Goal: Information Seeking & Learning: Check status

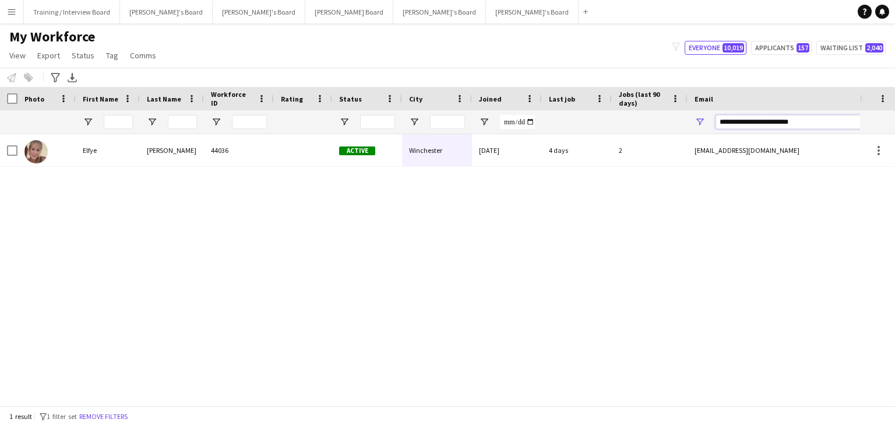
drag, startPoint x: 775, startPoint y: 124, endPoint x: 560, endPoint y: 131, distance: 215.8
click at [560, 131] on div at bounding box center [632, 121] width 1264 height 23
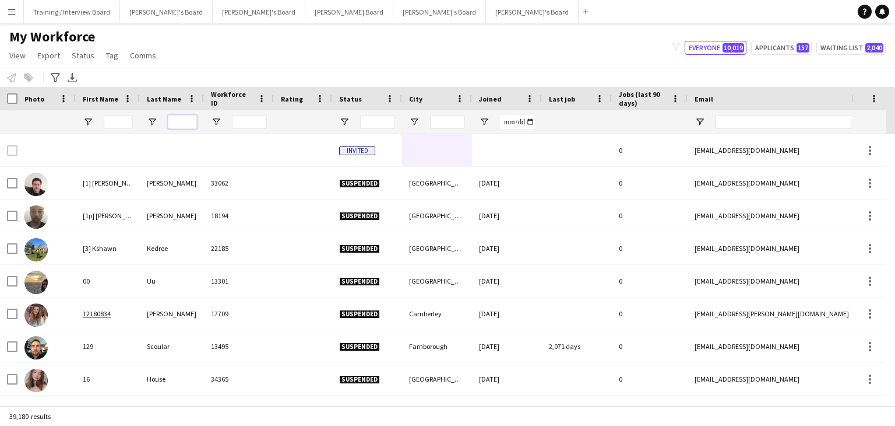
click at [174, 125] on input "Last Name Filter Input" at bounding box center [182, 122] width 29 height 14
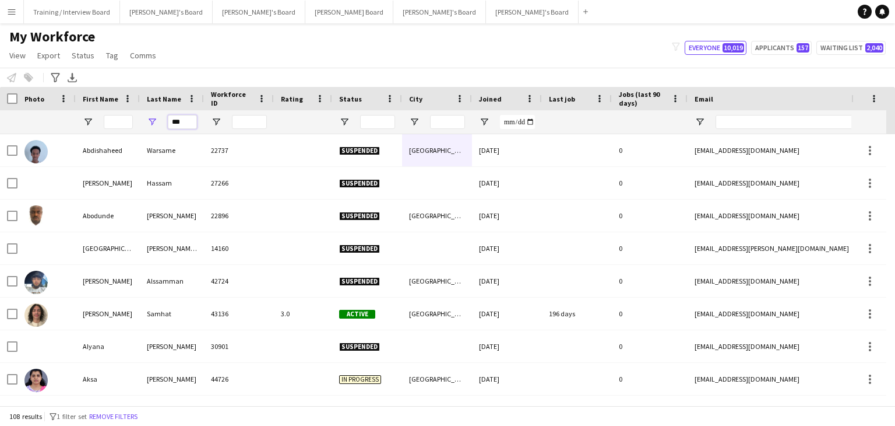
type input "***"
click at [156, 16] on button "Caitlin's Board Close" at bounding box center [166, 12] width 93 height 23
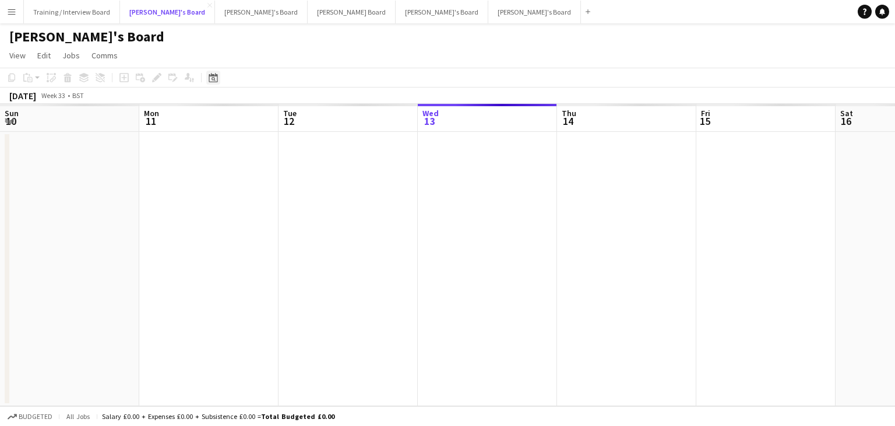
scroll to position [0, 279]
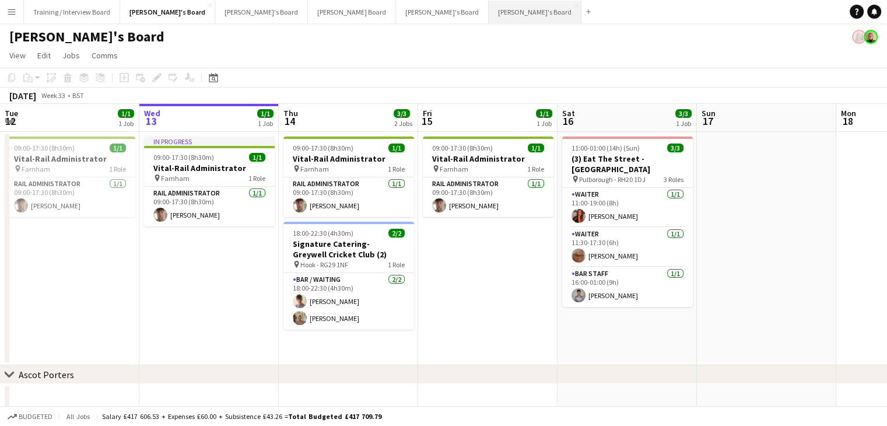
click at [488, 9] on button "Thomasina's Board Close" at bounding box center [534, 12] width 93 height 23
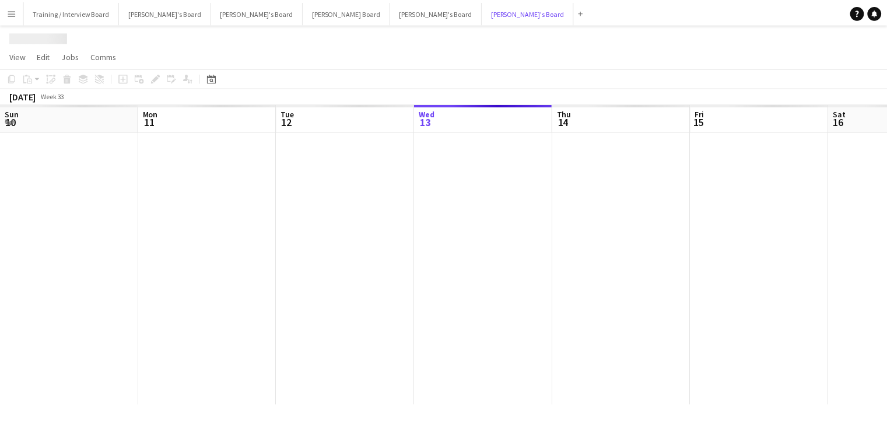
scroll to position [0, 279]
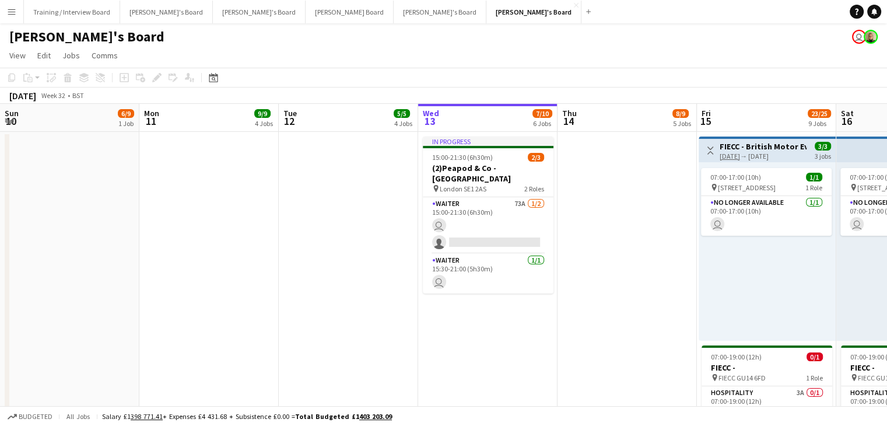
drag, startPoint x: 333, startPoint y: 125, endPoint x: 276, endPoint y: 123, distance: 57.7
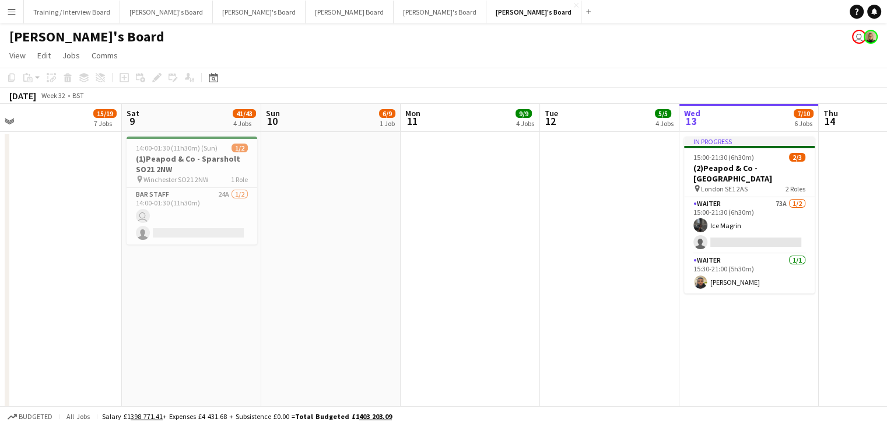
drag, startPoint x: 417, startPoint y: 126, endPoint x: 447, endPoint y: 126, distance: 29.7
drag, startPoint x: 215, startPoint y: 128, endPoint x: 402, endPoint y: 129, distance: 186.5
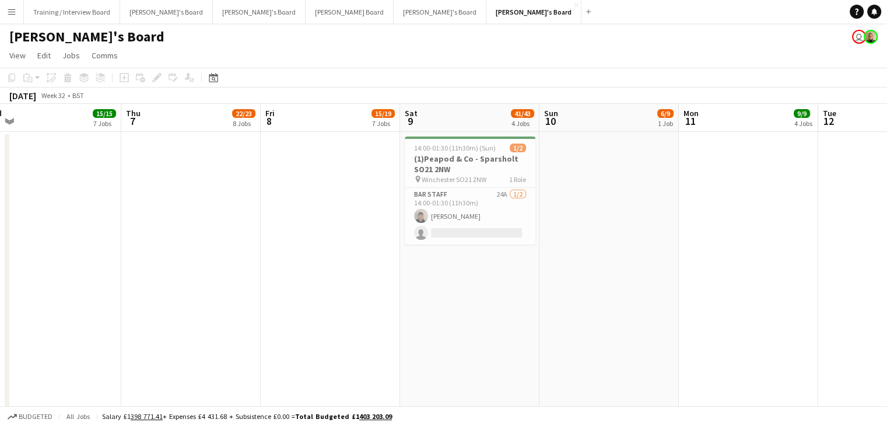
drag, startPoint x: 192, startPoint y: 123, endPoint x: 335, endPoint y: 123, distance: 143.4
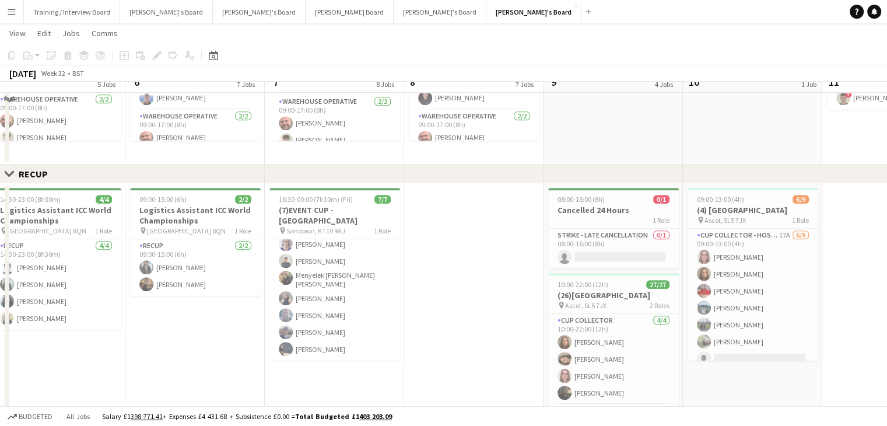
scroll to position [583, 0]
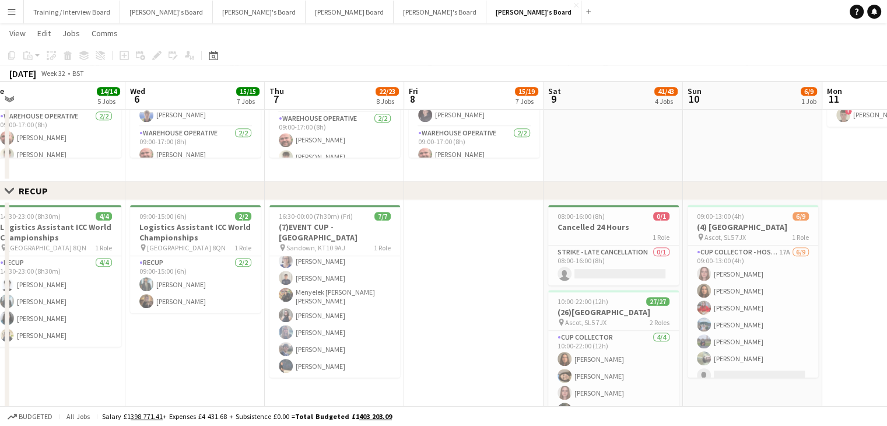
click at [13, 5] on button "Menu" at bounding box center [11, 11] width 23 height 23
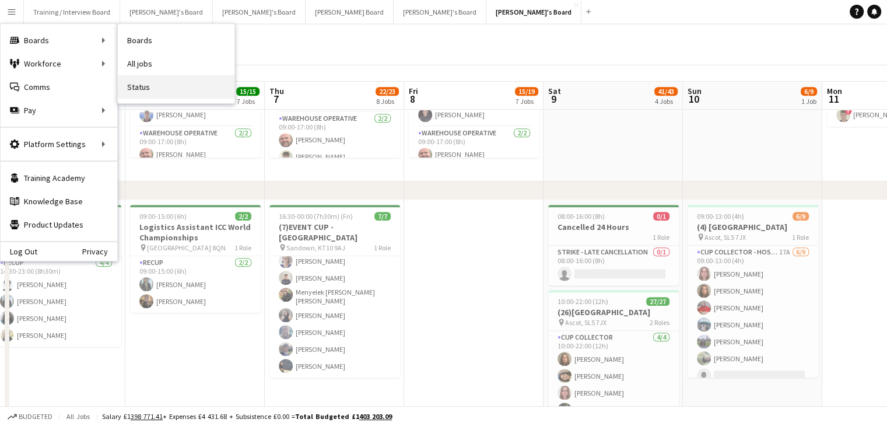
click at [145, 93] on link "Status" at bounding box center [176, 86] width 117 height 23
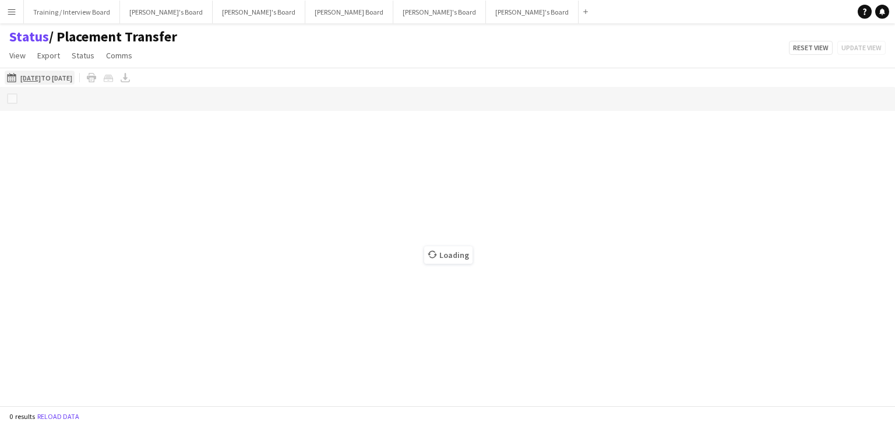
click at [16, 75] on app-icon "13-08-2025 to 19-08-2025" at bounding box center [13, 77] width 13 height 9
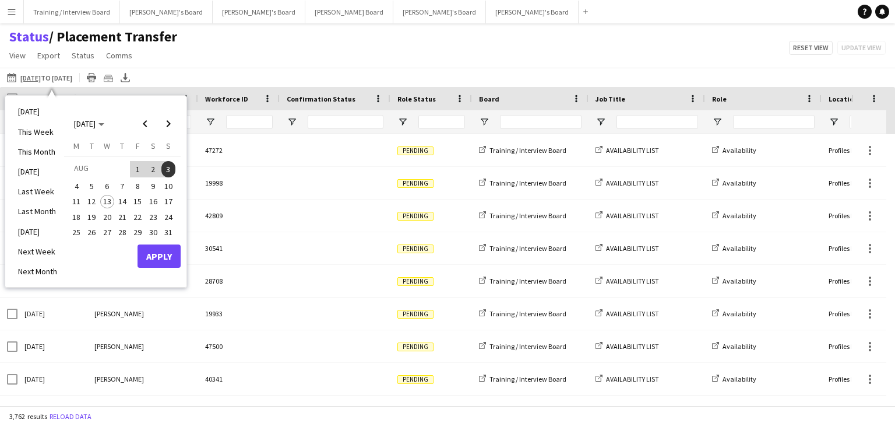
click at [124, 185] on span "7" at bounding box center [122, 186] width 14 height 14
click at [157, 252] on button "Apply" at bounding box center [159, 255] width 43 height 23
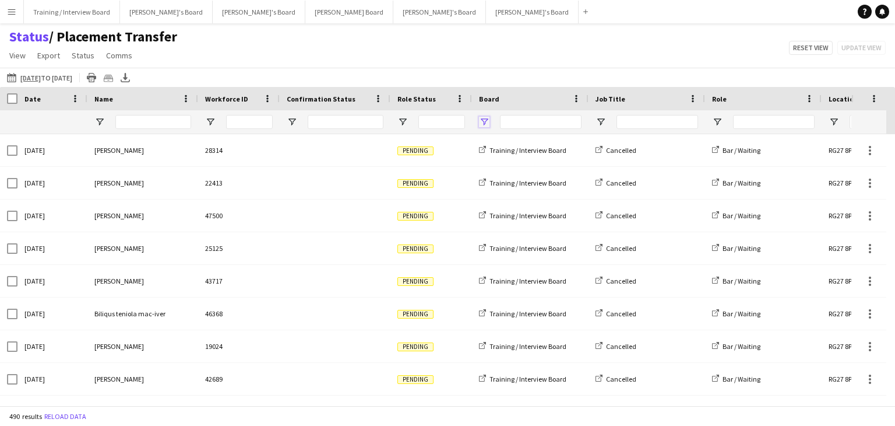
click at [479, 121] on span "Open Filter Menu" at bounding box center [484, 122] width 10 height 10
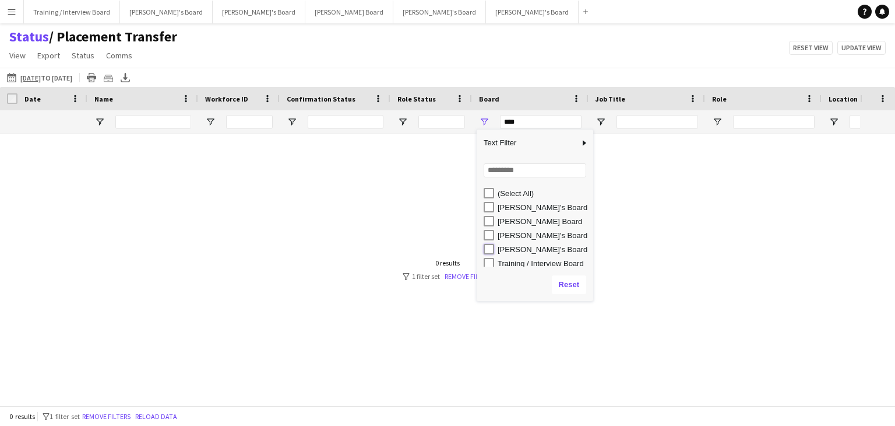
type input "**********"
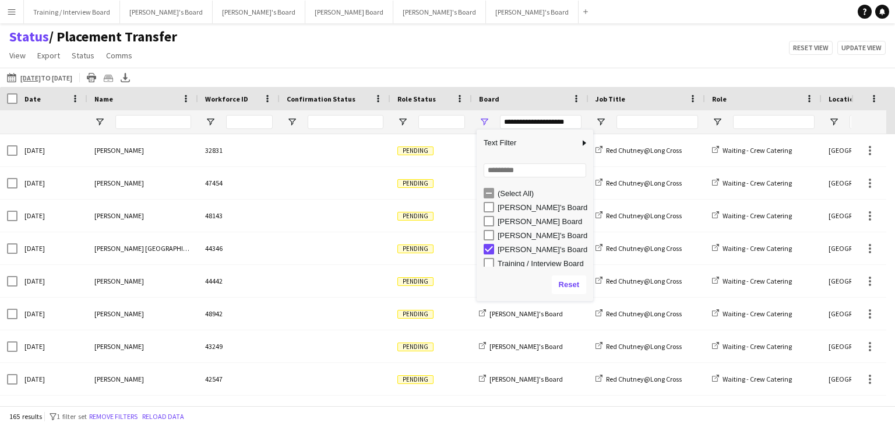
click at [550, 57] on div "Status / Placement Transfer View Views Default view Airshow Accreditation Airsh…" at bounding box center [447, 48] width 895 height 40
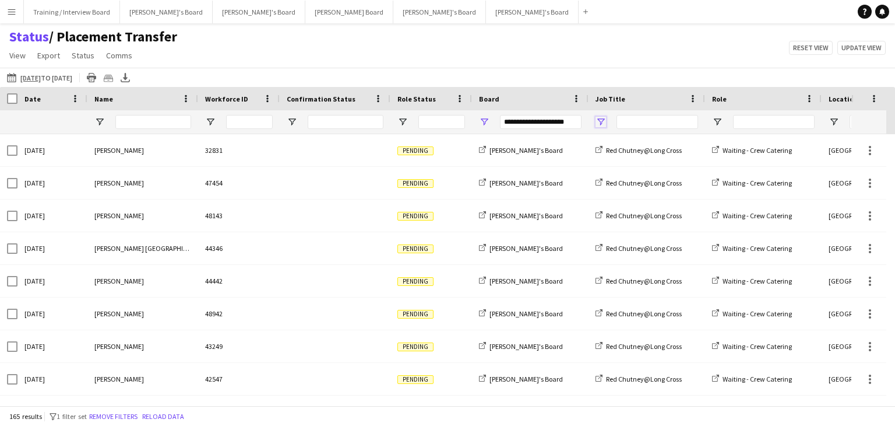
click at [604, 122] on span "Open Filter Menu" at bounding box center [601, 122] width 10 height 10
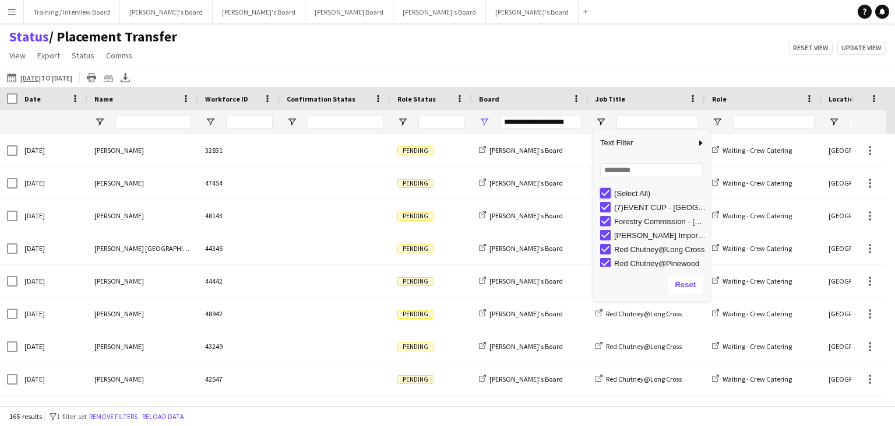
type input "***"
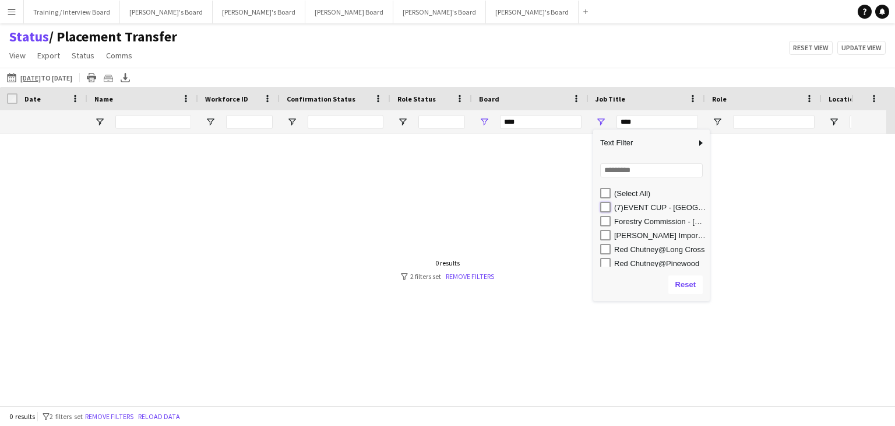
type input "**********"
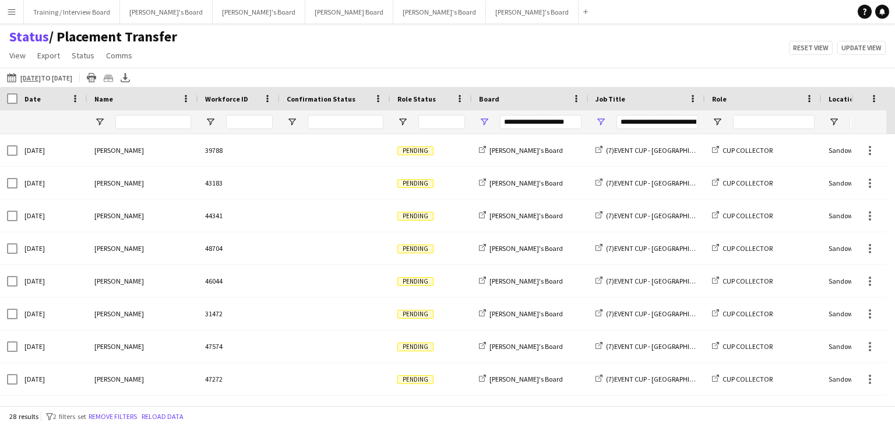
click at [595, 49] on div "Status / Placement Transfer View Views Default view Airshow Accreditation Airsh…" at bounding box center [447, 48] width 895 height 40
click at [405, 119] on span "Open Filter Menu" at bounding box center [403, 122] width 10 height 10
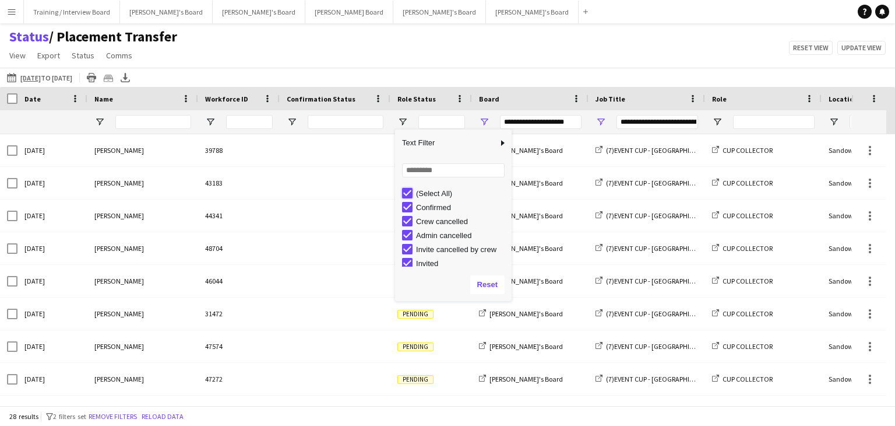
type input "***"
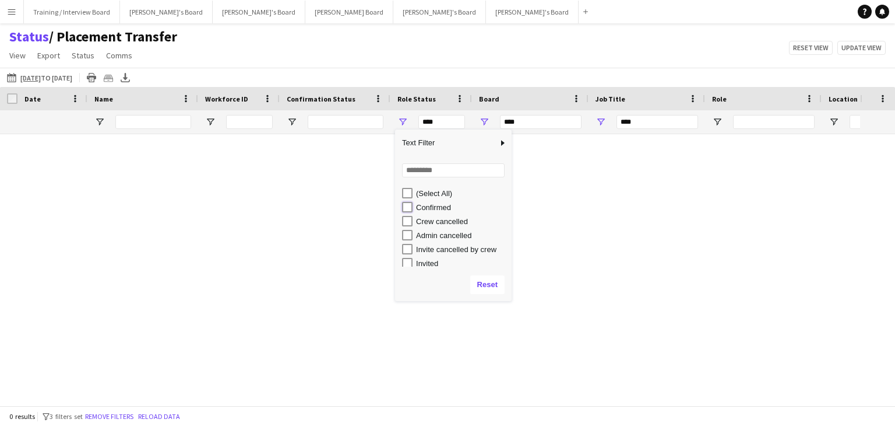
click at [410, 216] on div "(Select All) Confirmed Crew cancelled Admin cancelled Invite cancelled by crew …" at bounding box center [453, 235] width 117 height 98
type input "**********"
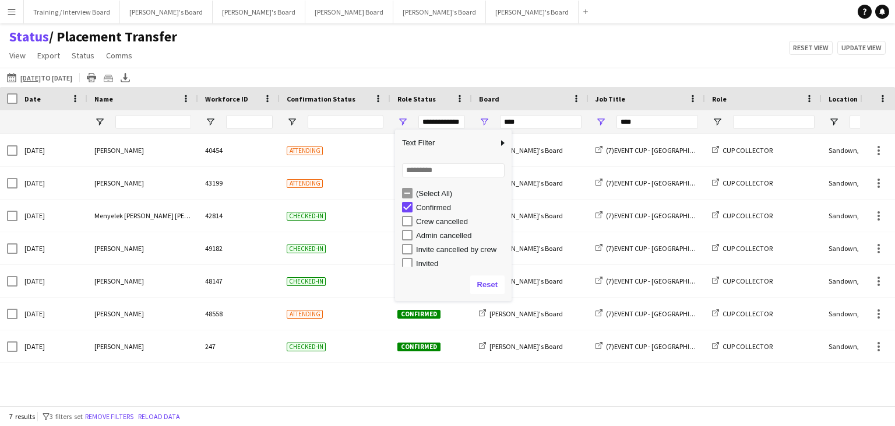
type input "**********"
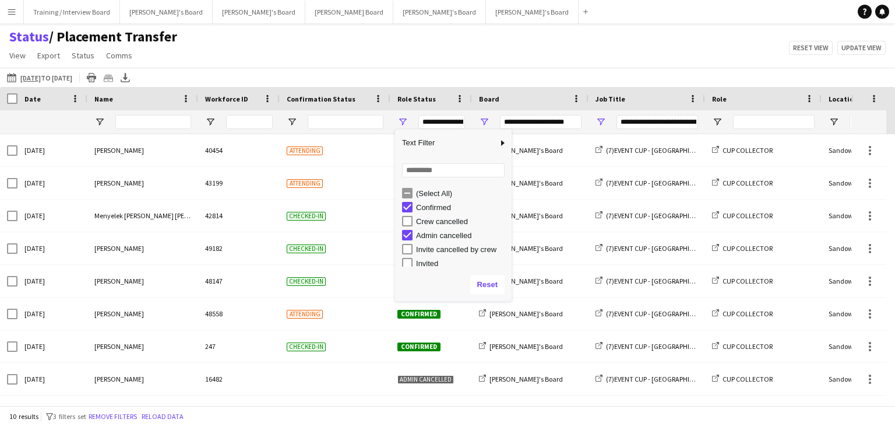
scroll to position [17, 0]
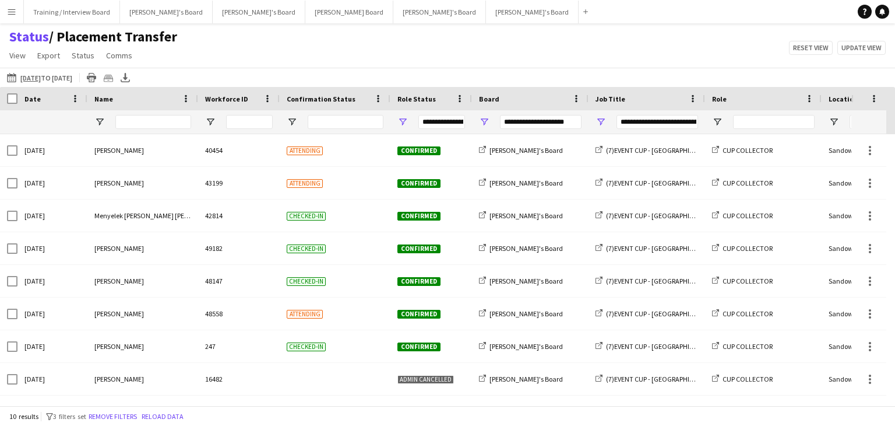
click at [435, 68] on div "13-08-2025 to 19-08-2025 13-08-2025 to 19-08-2025 Today This Week This Month Ye…" at bounding box center [447, 77] width 895 height 19
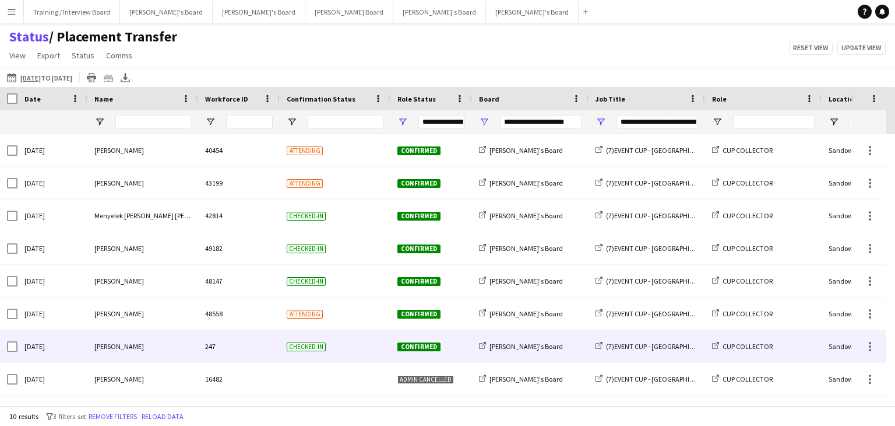
scroll to position [64, 0]
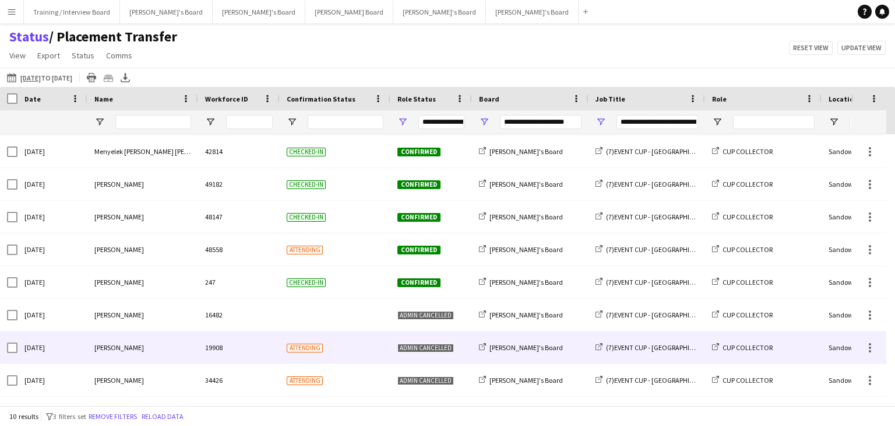
click at [110, 350] on span "Joe Sampson" at bounding box center [119, 347] width 50 height 9
click at [105, 349] on span "Joe Sampson" at bounding box center [119, 347] width 50 height 9
click at [111, 347] on span "Joe Sampson" at bounding box center [119, 347] width 50 height 9
click at [106, 345] on span "Joe Sampson" at bounding box center [119, 347] width 50 height 9
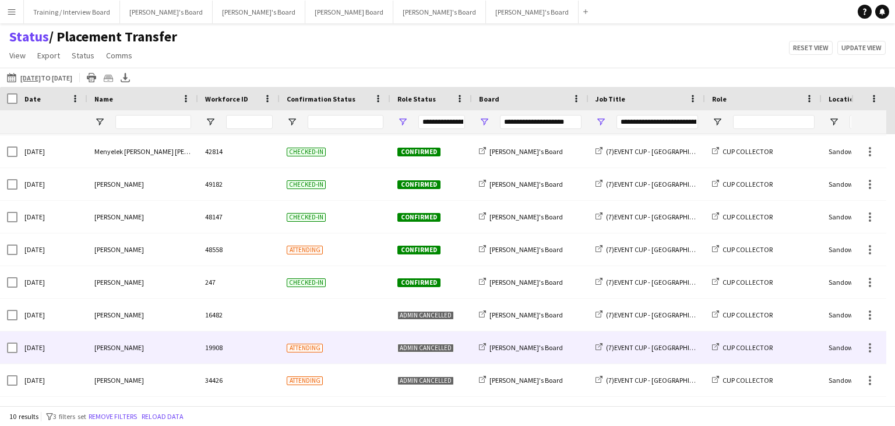
click at [106, 345] on span "Joe Sampson" at bounding box center [119, 347] width 50 height 9
click at [509, 347] on span "[PERSON_NAME]'s Board" at bounding box center [526, 347] width 73 height 9
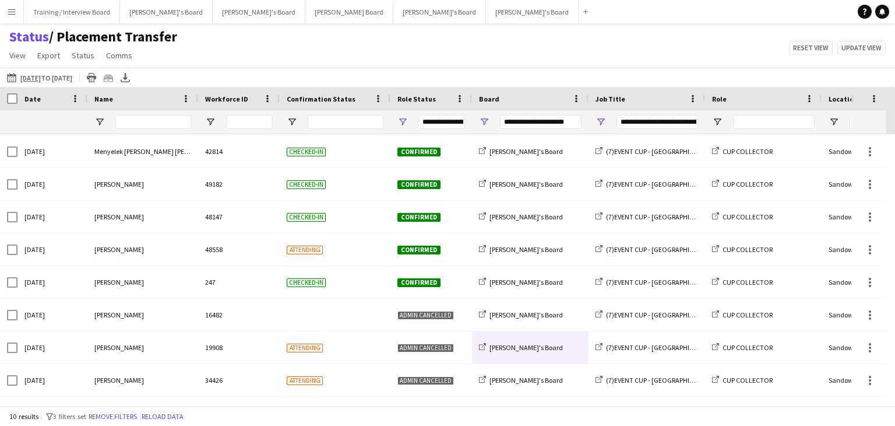
click at [19, 16] on button "Menu" at bounding box center [11, 11] width 23 height 23
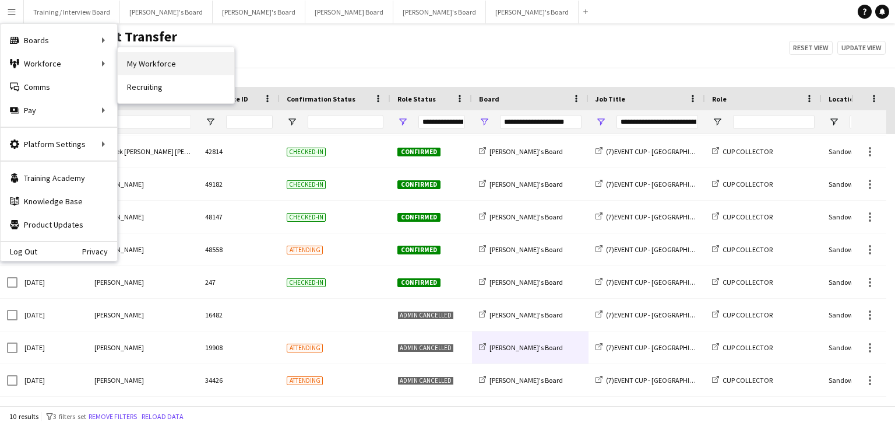
click at [139, 65] on link "My Workforce" at bounding box center [176, 63] width 117 height 23
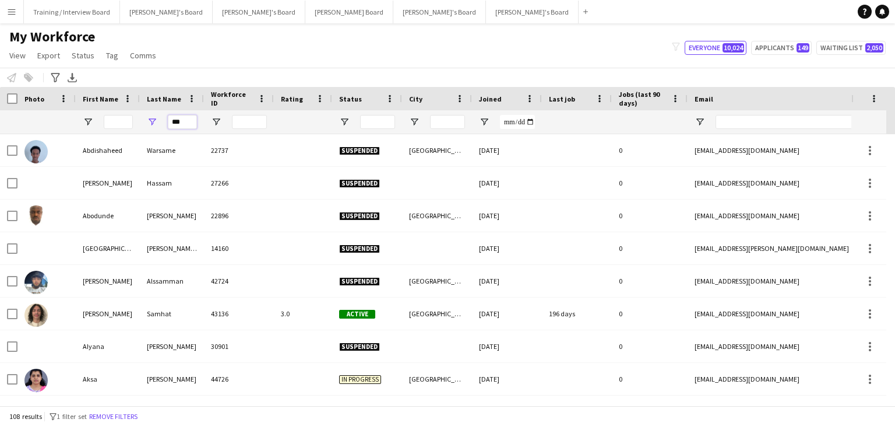
click at [185, 122] on input "***" at bounding box center [182, 122] width 29 height 14
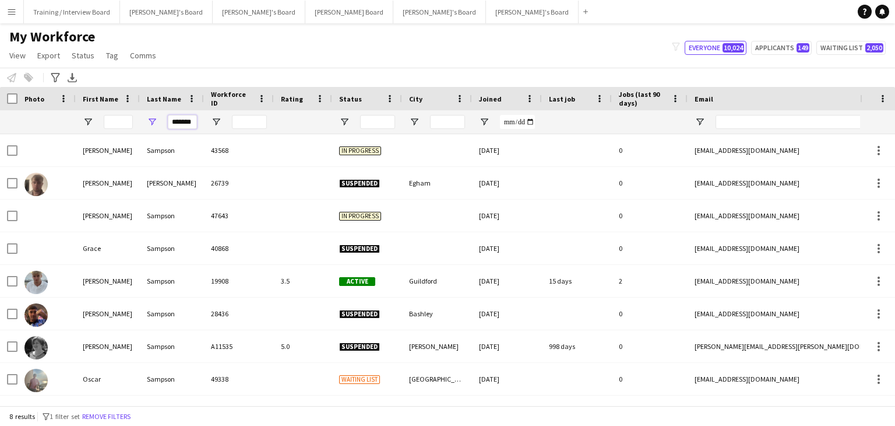
type input "*******"
drag, startPoint x: 114, startPoint y: 131, endPoint x: 118, endPoint y: 124, distance: 8.4
click at [118, 124] on div at bounding box center [118, 121] width 29 height 23
click at [118, 124] on input "First Name Filter Input" at bounding box center [118, 122] width 29 height 14
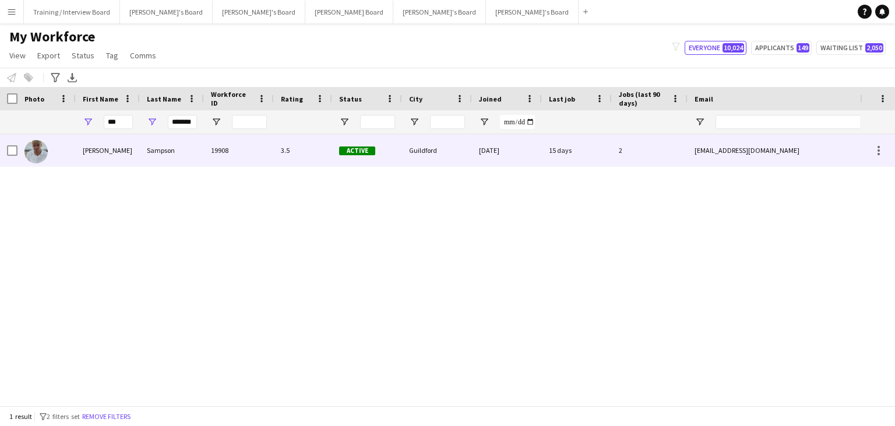
click at [135, 161] on div "Joe" at bounding box center [108, 150] width 64 height 32
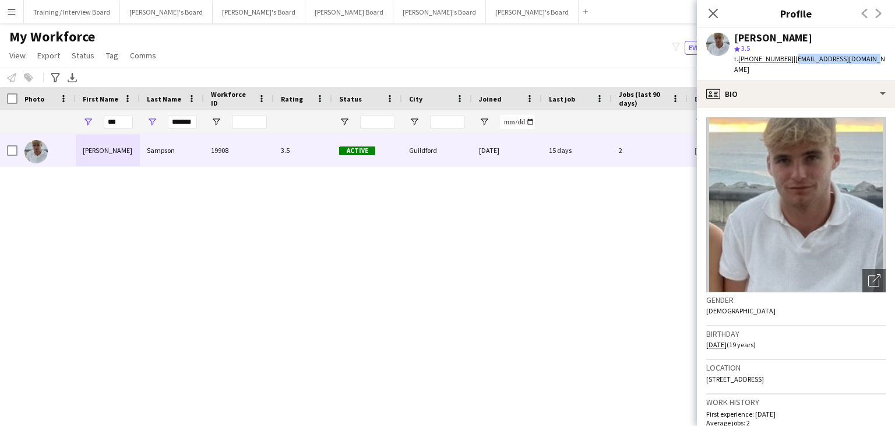
drag, startPoint x: 874, startPoint y: 60, endPoint x: 790, endPoint y: 60, distance: 84.5
click at [790, 60] on div "Joe Sampson star 3.5 t. +447934944860 | joejsampson9@gmail.com" at bounding box center [796, 54] width 198 height 52
copy span "joejsampson9@gmail.com"
drag, startPoint x: 715, startPoint y: 12, endPoint x: 606, endPoint y: 75, distance: 125.4
click at [704, 18] on div "Close pop-in" at bounding box center [713, 13] width 33 height 27
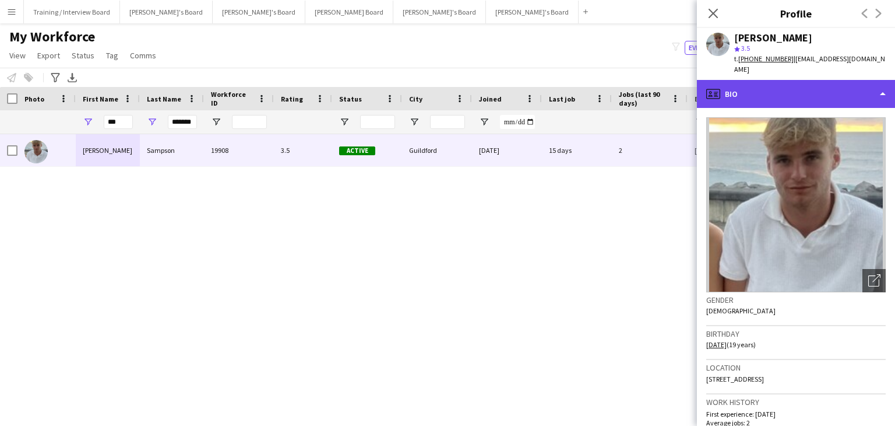
click at [802, 86] on div "profile Bio" at bounding box center [796, 94] width 198 height 28
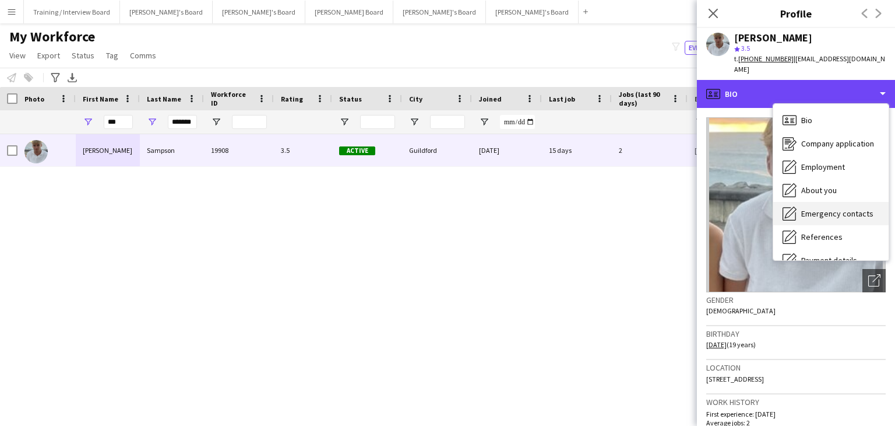
scroll to position [58, 0]
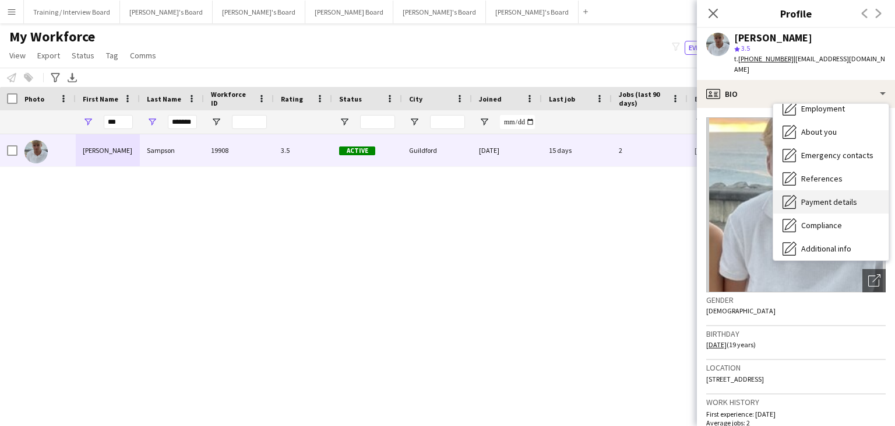
click at [829, 196] on span "Payment details" at bounding box center [829, 201] width 56 height 10
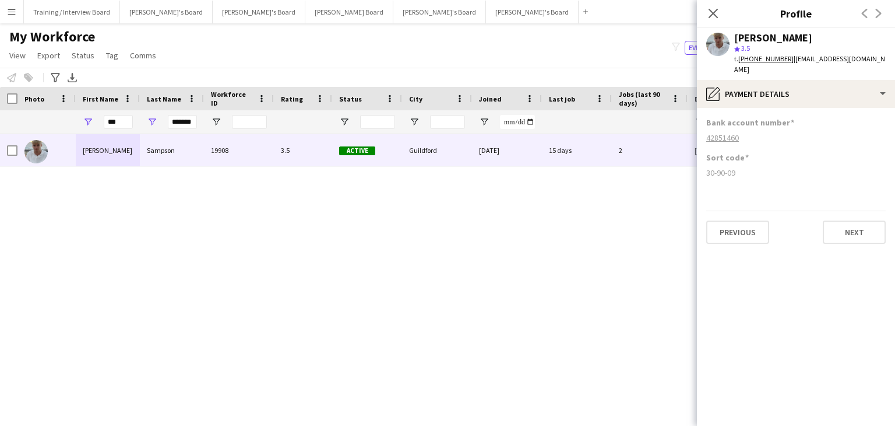
drag, startPoint x: 716, startPoint y: 164, endPoint x: 706, endPoint y: 164, distance: 9.9
click at [706, 167] on div "30-90-09" at bounding box center [796, 172] width 180 height 10
copy div "30-90-09"
drag, startPoint x: 742, startPoint y: 124, endPoint x: 706, endPoint y: 129, distance: 35.9
click at [706, 132] on div "42851460" at bounding box center [796, 137] width 180 height 10
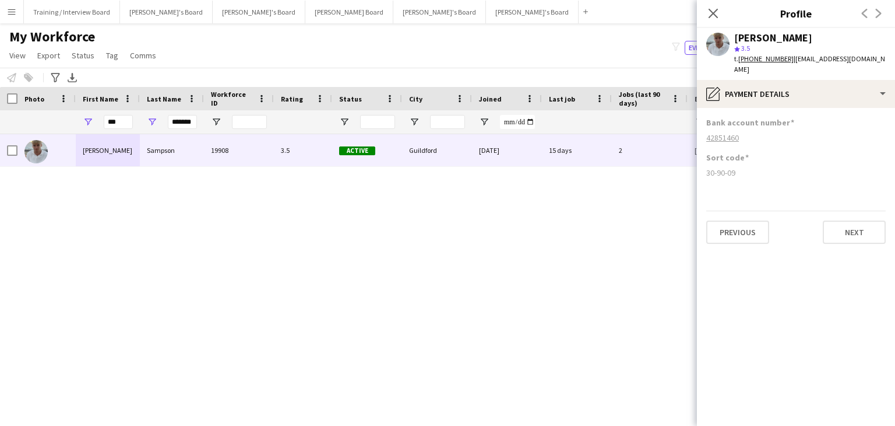
copy tcxspan "42851460"
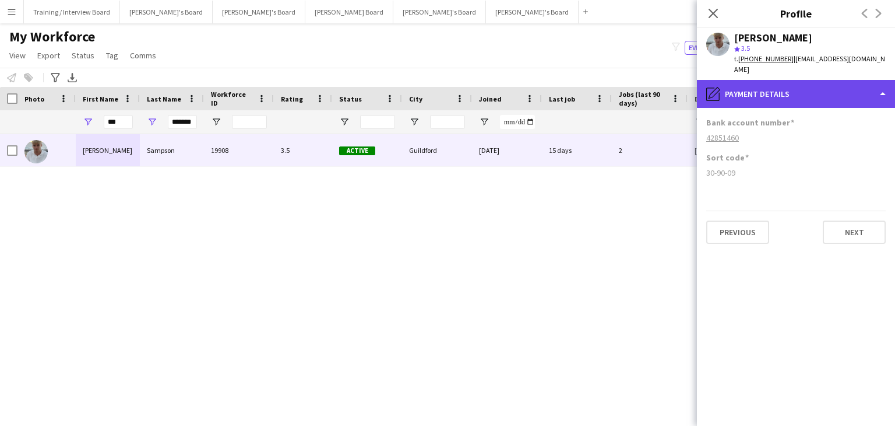
click at [800, 82] on div "pencil4 Payment details" at bounding box center [796, 94] width 198 height 28
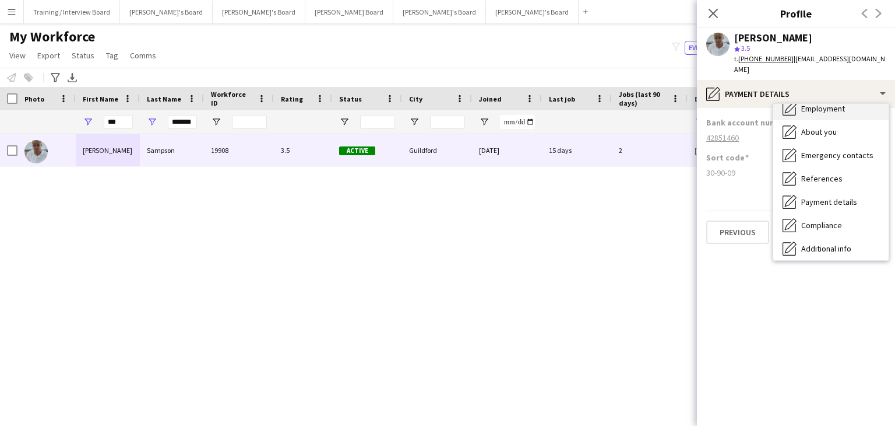
click at [831, 103] on div "Employment Employment" at bounding box center [830, 108] width 115 height 23
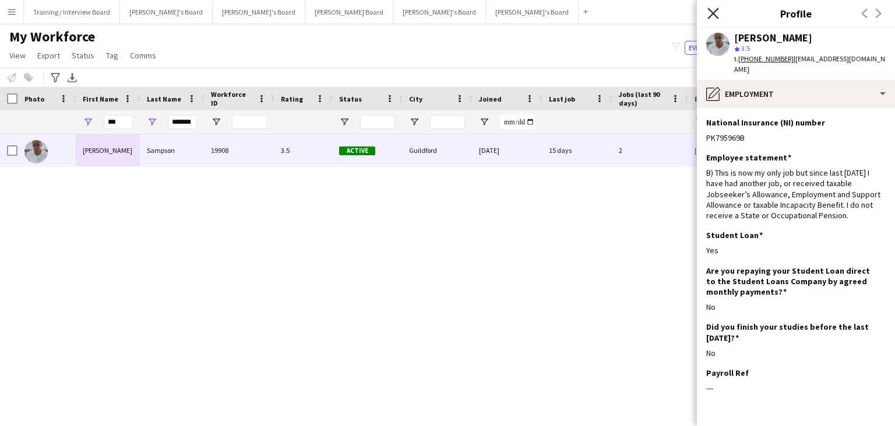
click at [716, 15] on icon at bounding box center [713, 13] width 11 height 11
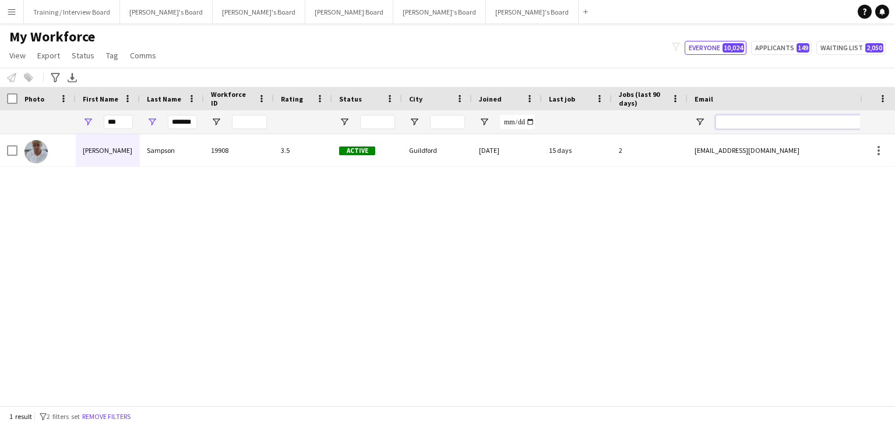
click at [782, 122] on input "Email Filter Input" at bounding box center [815, 122] width 198 height 14
drag, startPoint x: 764, startPoint y: 122, endPoint x: 121, endPoint y: 121, distance: 642.9
click at [120, 121] on input "***" at bounding box center [118, 122] width 29 height 14
click at [74, 122] on div "*** *******" at bounding box center [632, 121] width 1264 height 23
click at [132, 121] on input "***" at bounding box center [118, 122] width 29 height 14
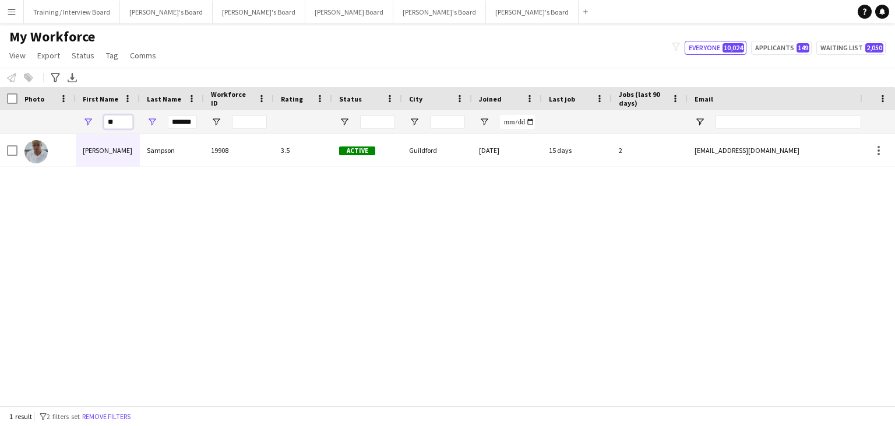
type input "*"
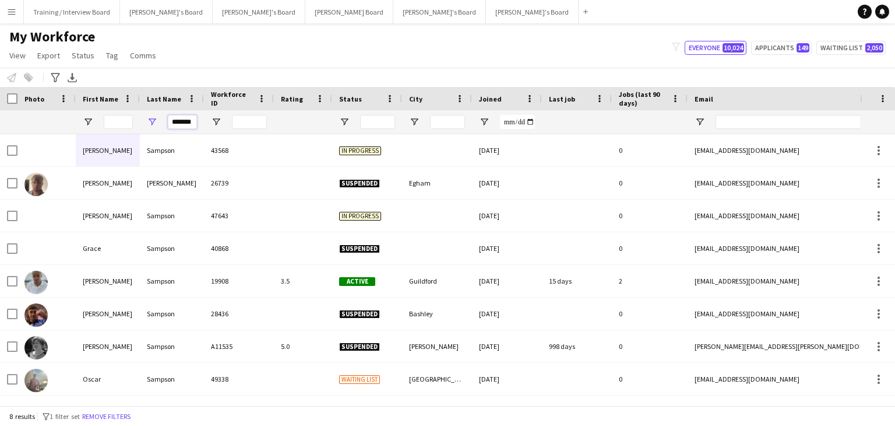
click at [175, 121] on input "*******" at bounding box center [182, 122] width 29 height 14
drag, startPoint x: 168, startPoint y: 122, endPoint x: 220, endPoint y: 119, distance: 51.4
click at [220, 119] on div "*******" at bounding box center [632, 121] width 1264 height 23
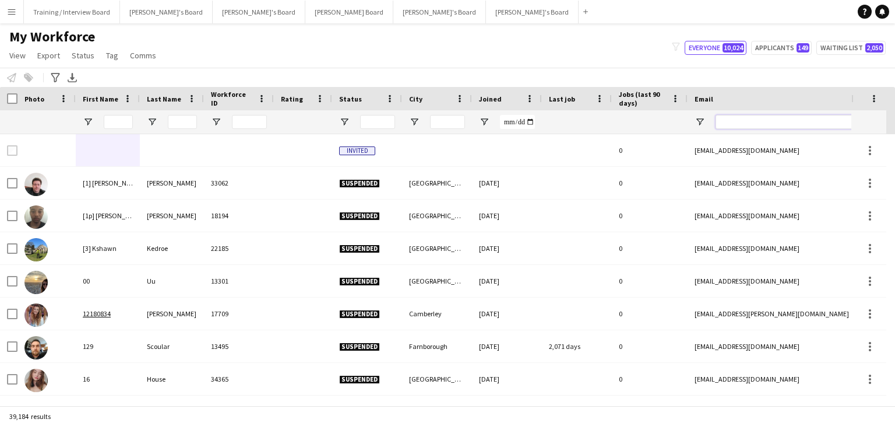
click at [718, 118] on input "Email Filter Input" at bounding box center [815, 122] width 198 height 14
paste input "**********"
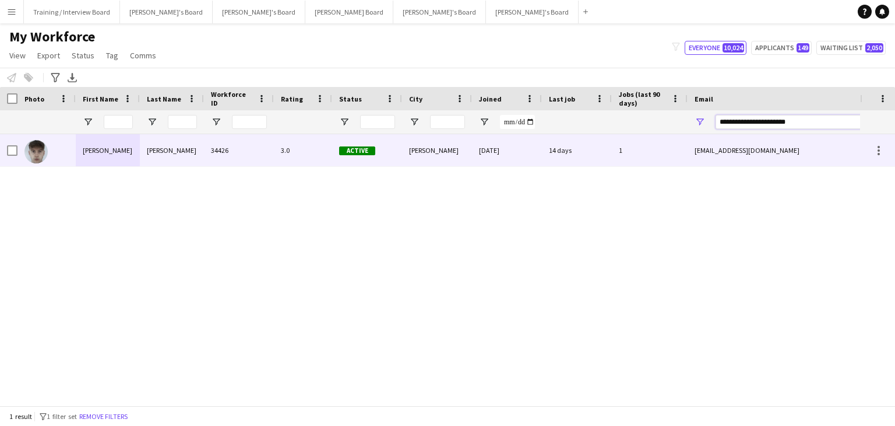
type input "**********"
click at [441, 158] on div "Sutton" at bounding box center [437, 150] width 70 height 32
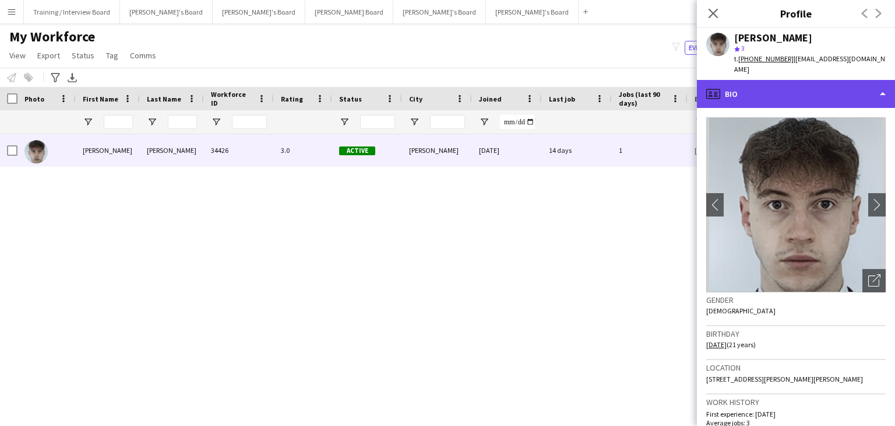
click at [804, 89] on div "profile Bio" at bounding box center [796, 94] width 198 height 28
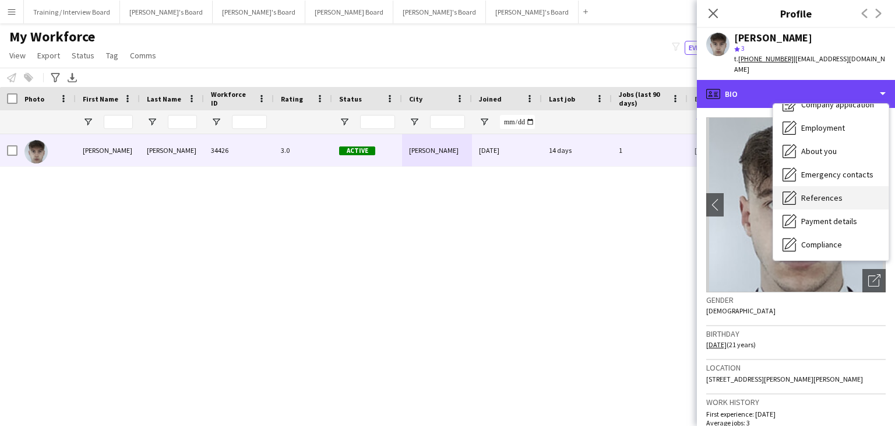
scroll to position [58, 0]
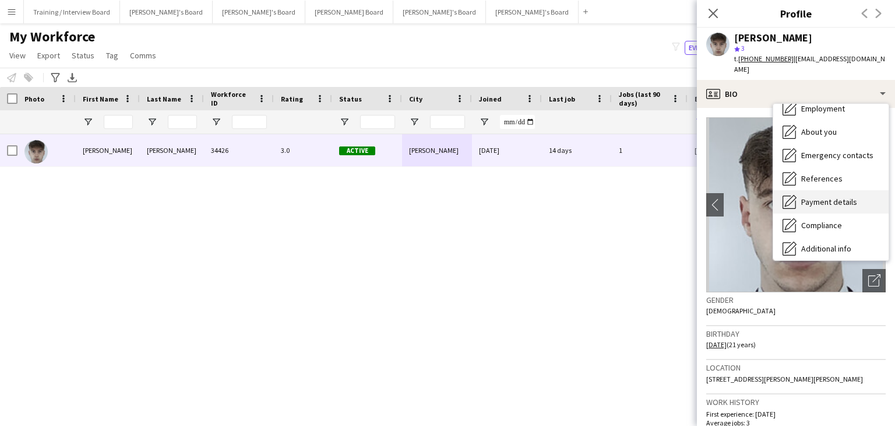
click at [815, 190] on div "Payment details Payment details" at bounding box center [830, 201] width 115 height 23
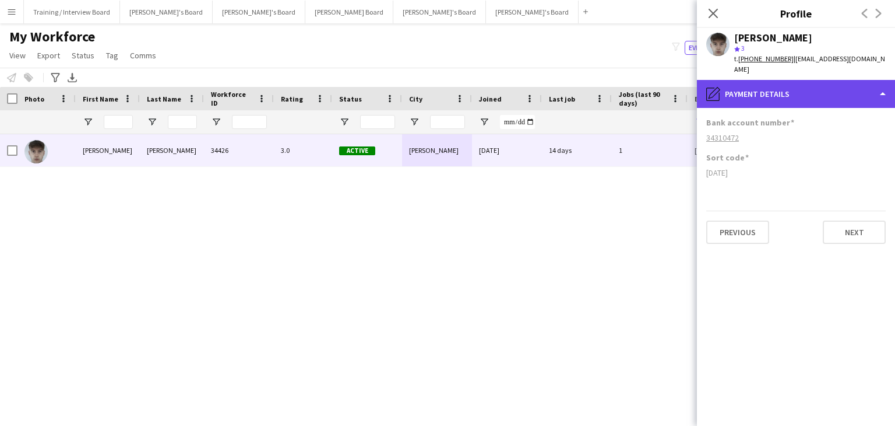
click at [781, 92] on div "pencil4 Payment details" at bounding box center [796, 94] width 198 height 28
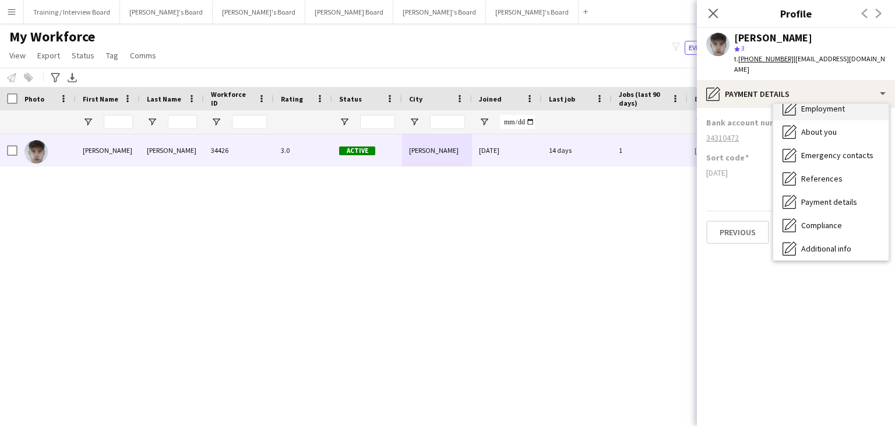
click at [809, 104] on div "Employment Employment" at bounding box center [830, 108] width 115 height 23
